Goal: Navigation & Orientation: Find specific page/section

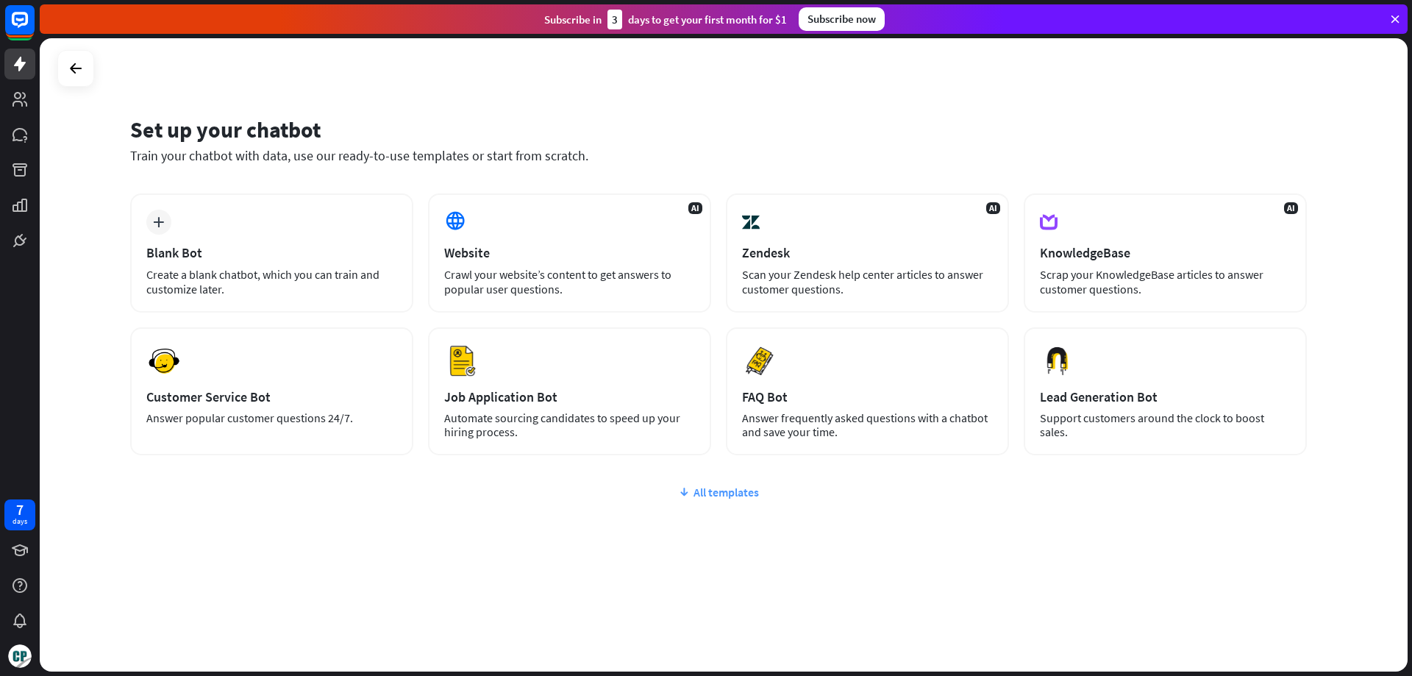
click at [733, 496] on div "All templates" at bounding box center [718, 491] width 1176 height 15
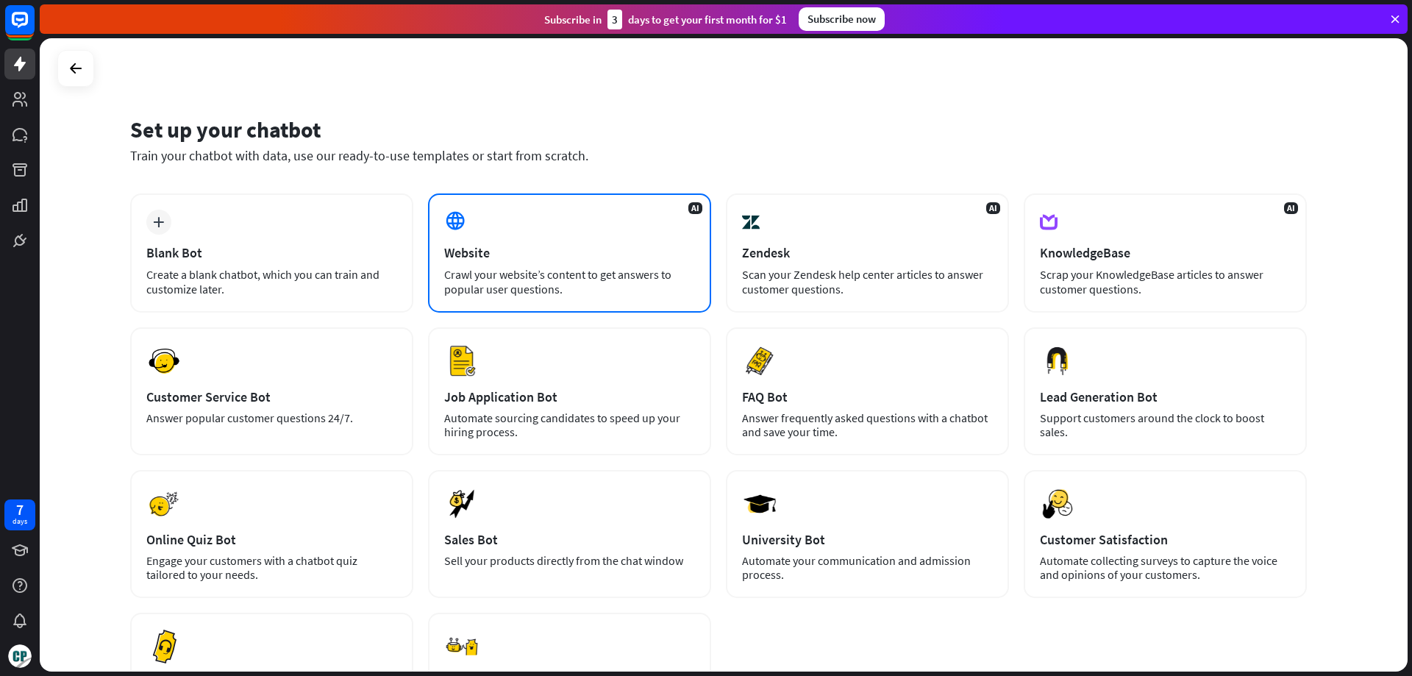
click at [557, 272] on div "Crawl your website’s content to get answers to popular user questions." at bounding box center [569, 281] width 251 height 29
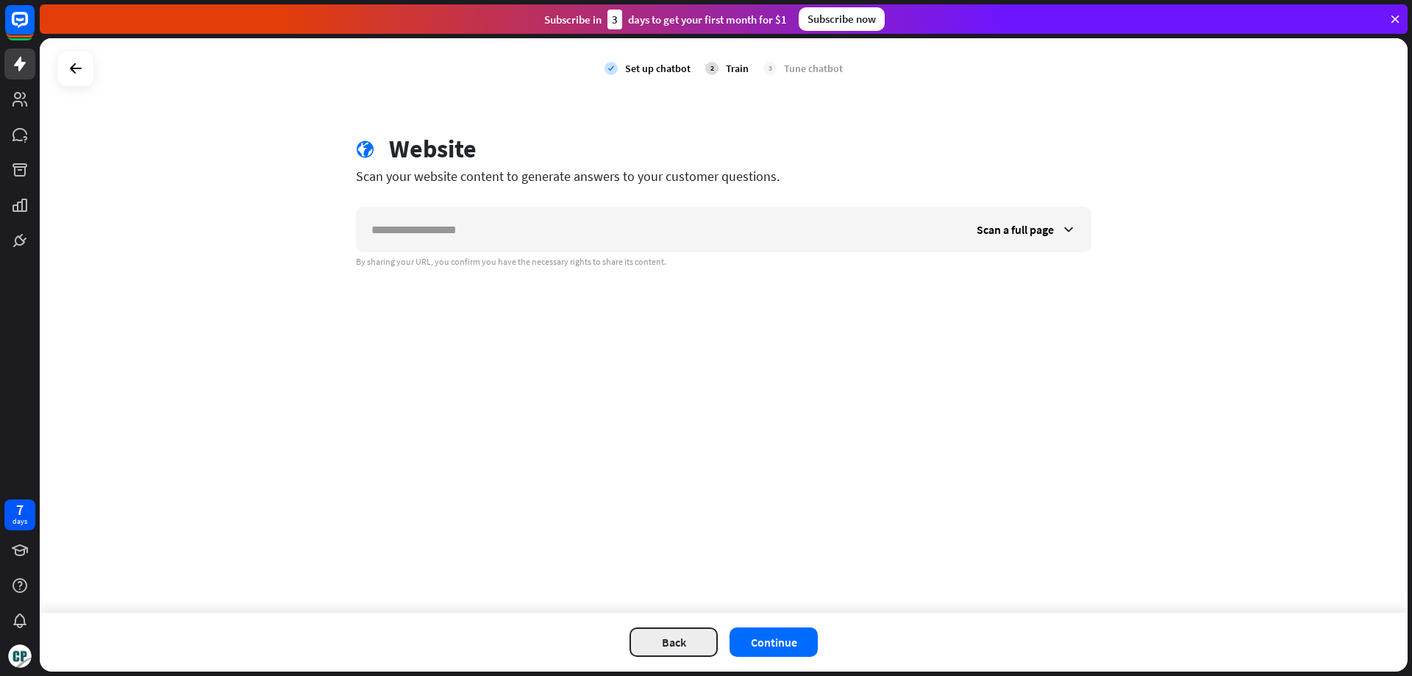
click at [681, 641] on button "Back" at bounding box center [673, 641] width 88 height 29
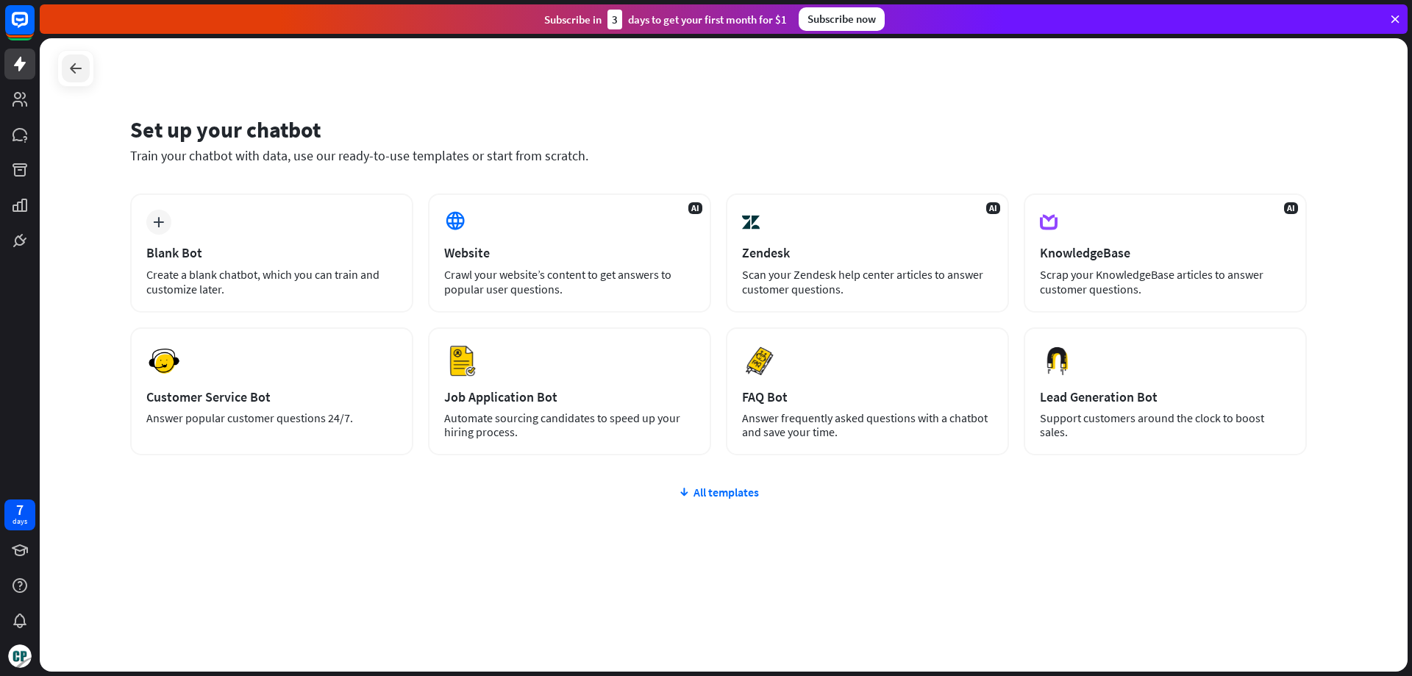
click at [80, 75] on icon at bounding box center [76, 69] width 18 height 18
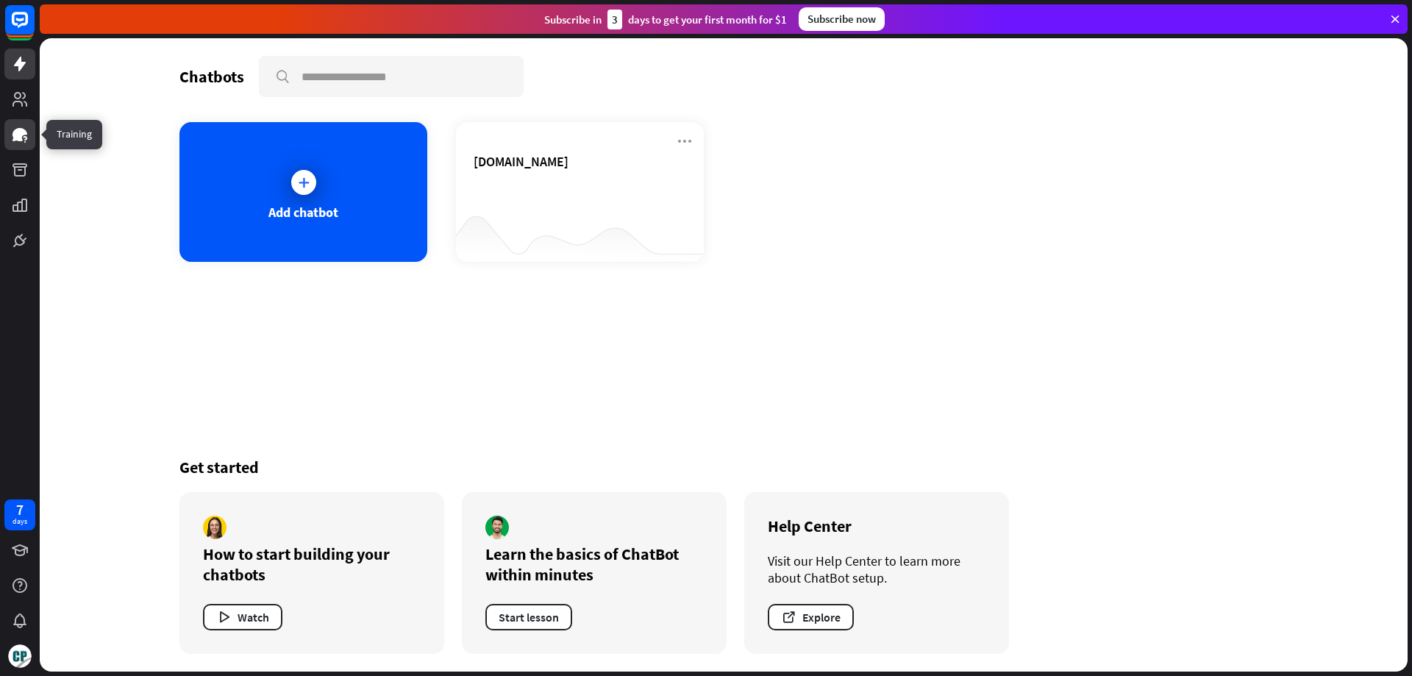
click at [18, 127] on icon at bounding box center [20, 135] width 18 height 18
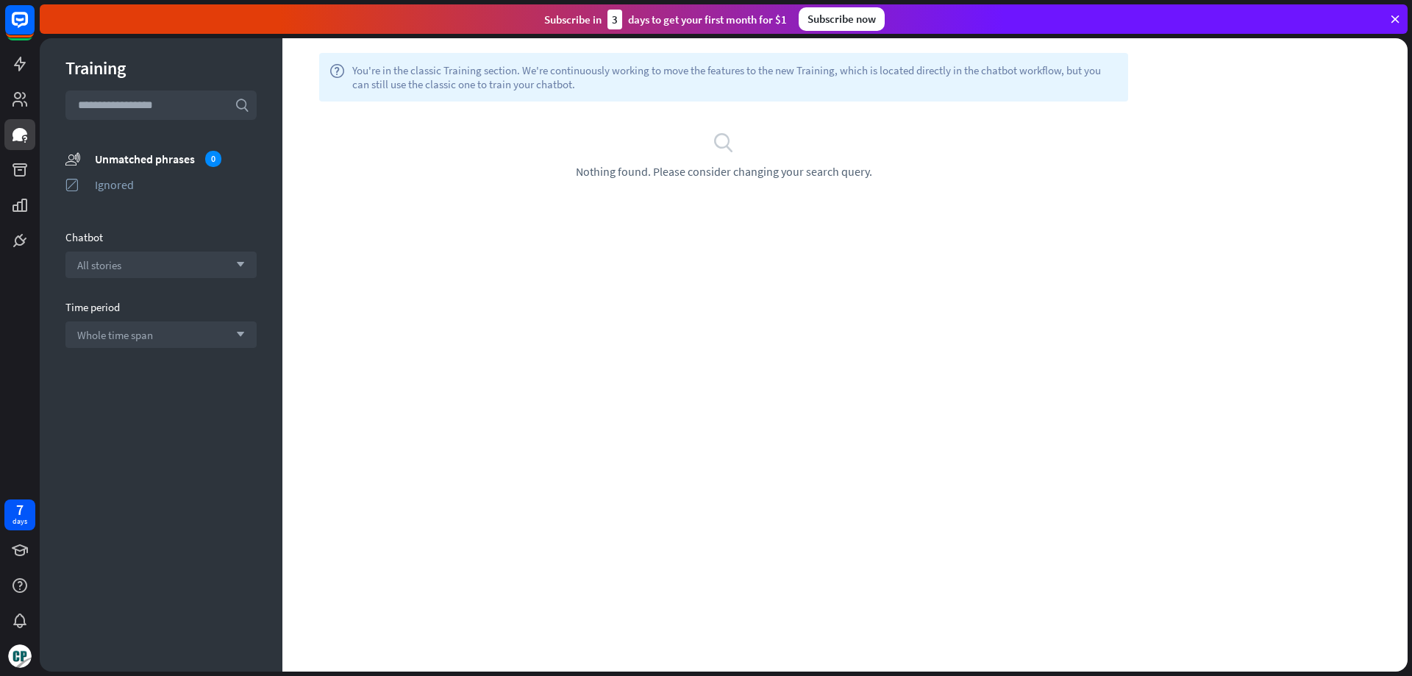
click at [126, 149] on div "Training search unmatched_phrases Unmatched phrases 0 ignored Ignored Chatbot A…" at bounding box center [161, 354] width 243 height 633
click at [126, 157] on div "Unmatched phrases 0" at bounding box center [176, 159] width 162 height 16
click at [126, 187] on div "Ignored" at bounding box center [176, 184] width 162 height 15
click at [130, 159] on div "Unmatched phrases" at bounding box center [176, 158] width 162 height 15
click at [9, 95] on link at bounding box center [19, 99] width 31 height 31
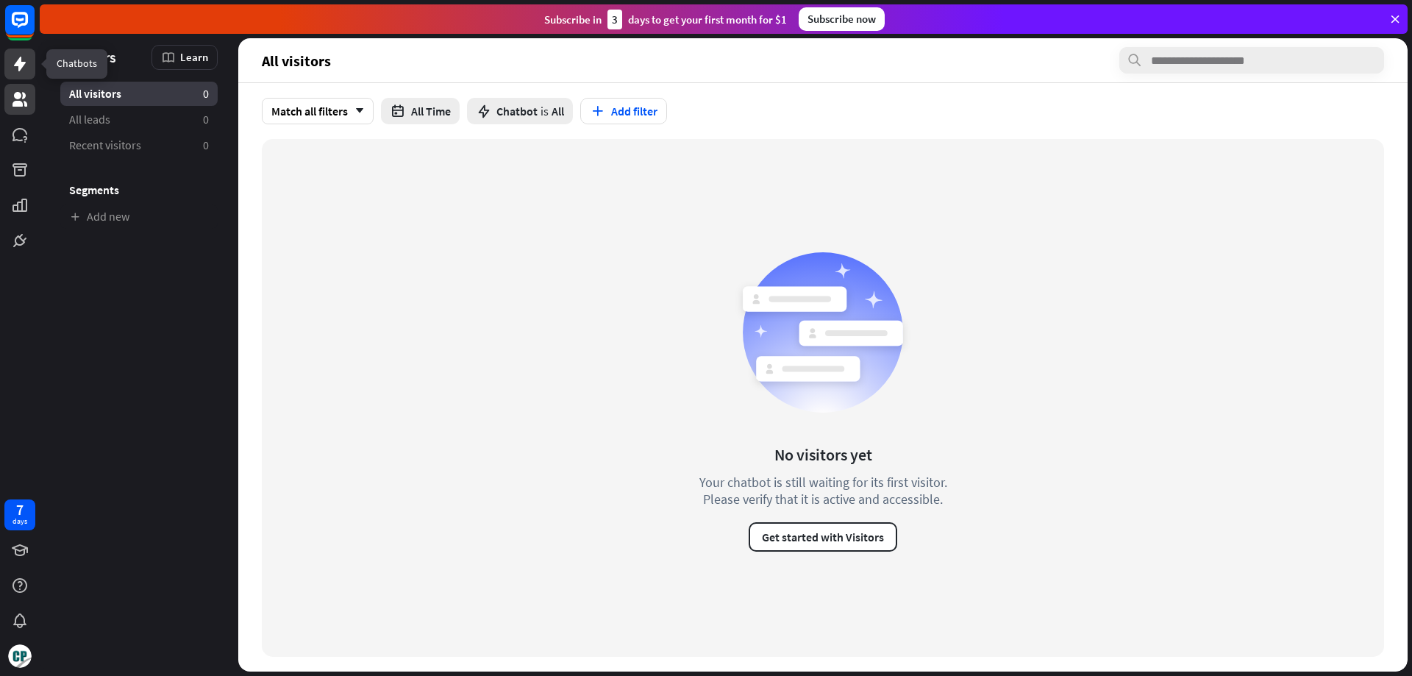
click at [25, 68] on icon at bounding box center [20, 64] width 18 height 18
